Goal: Task Accomplishment & Management: Use online tool/utility

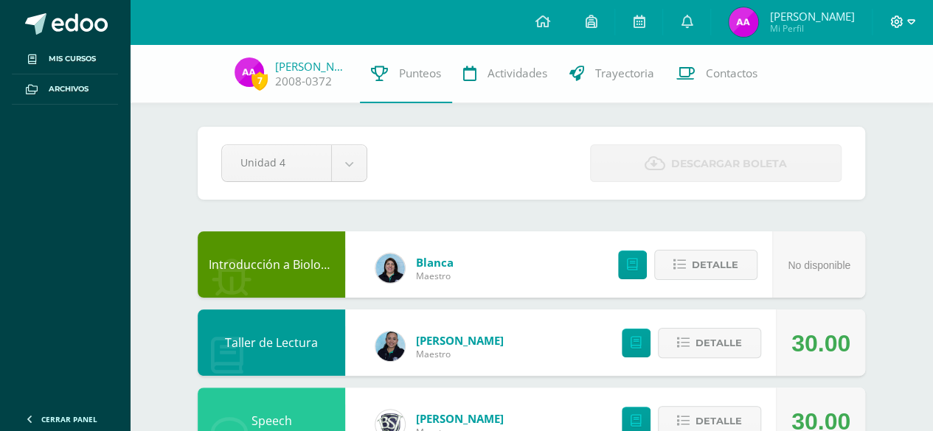
click at [901, 29] on span at bounding box center [902, 22] width 25 height 16
click at [877, 100] on span "Cerrar sesión" at bounding box center [864, 101] width 66 height 14
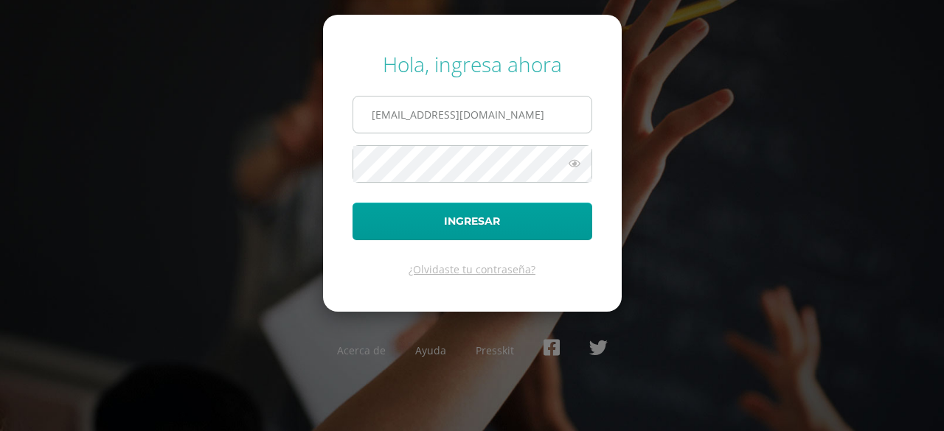
click at [516, 129] on input "a1301@bilinguesanjuan.edu.gt" at bounding box center [472, 115] width 238 height 36
type input "b2301@bilinguesanjuan.edu.gt"
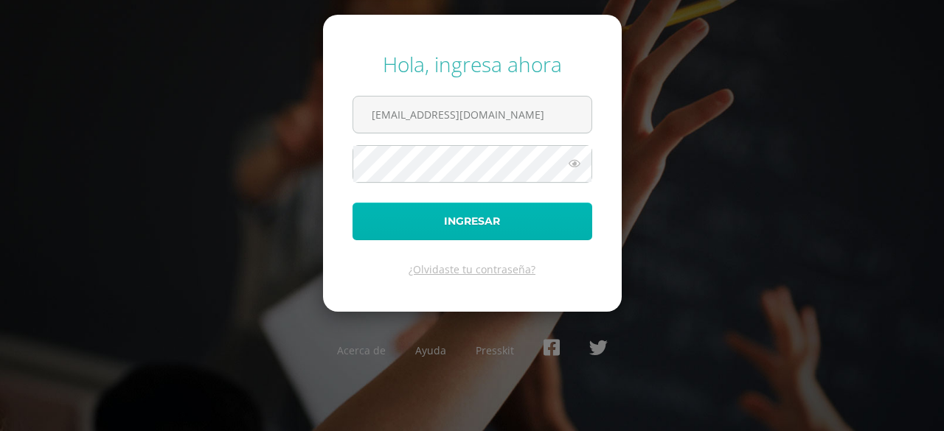
click at [487, 228] on button "Ingresar" at bounding box center [473, 222] width 240 height 38
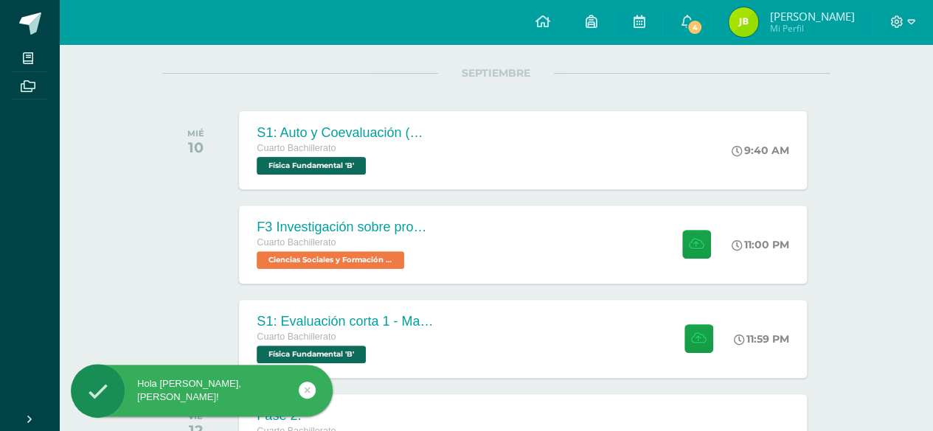
scroll to position [181, 0]
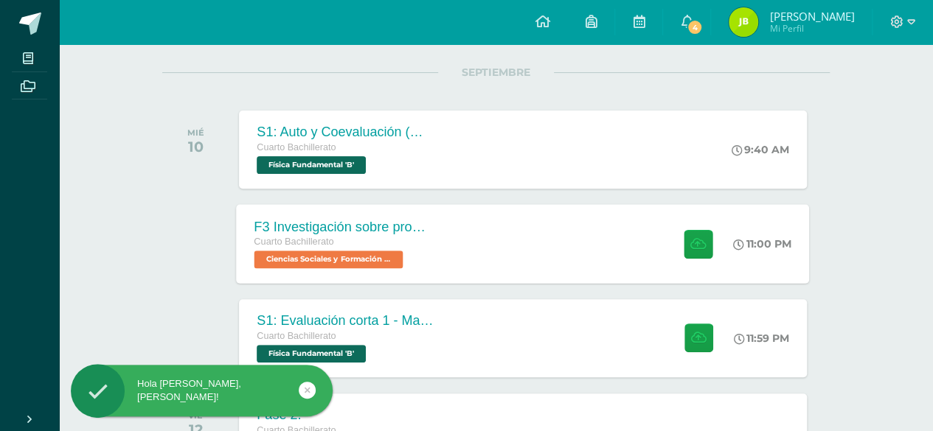
click at [475, 243] on div "F3 Investigación sobre problemas de salud mental como fenómeno social Cuarto Ba…" at bounding box center [523, 243] width 573 height 79
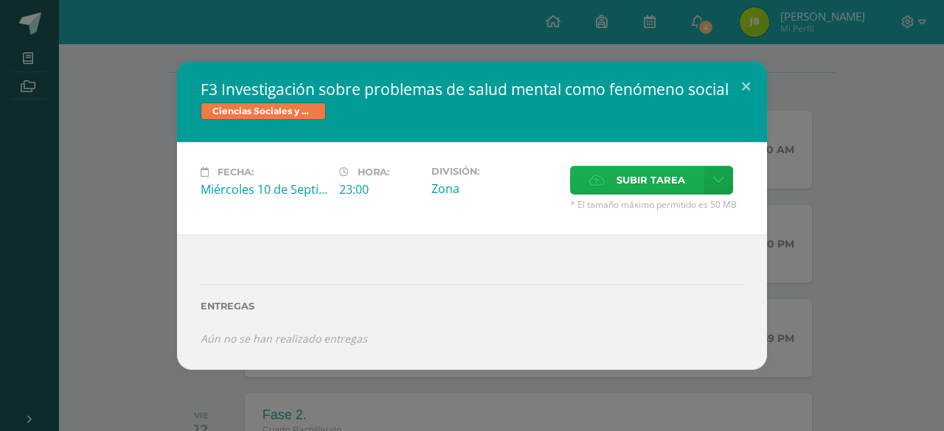
click at [584, 179] on label "Subir tarea" at bounding box center [637, 180] width 134 height 29
click at [0, 0] on input "Subir tarea" at bounding box center [0, 0] width 0 height 0
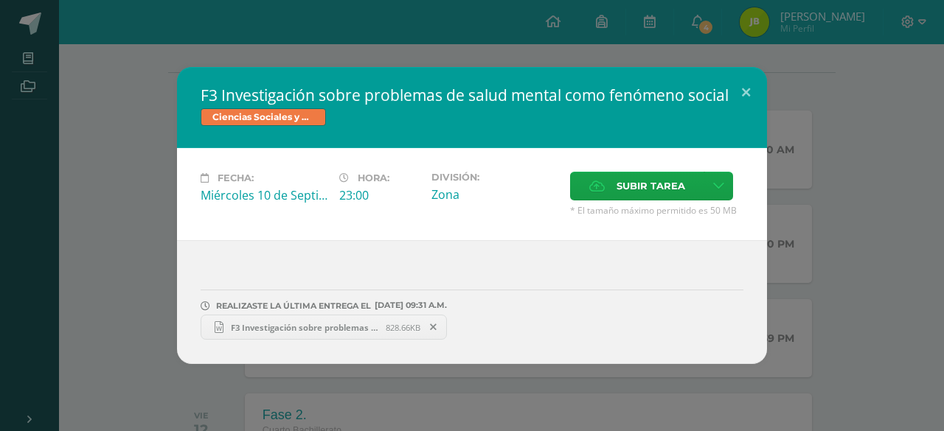
click at [818, 260] on div "F3 Investigación sobre problemas de salud mental como fenómeno social Ciencias …" at bounding box center [472, 215] width 932 height 297
